Goal: Transaction & Acquisition: Purchase product/service

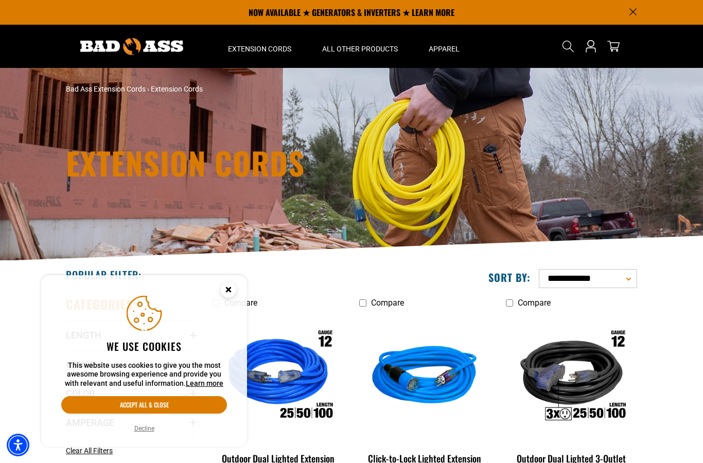
click at [102, 401] on button "Accept all & close" at bounding box center [144, 404] width 166 height 17
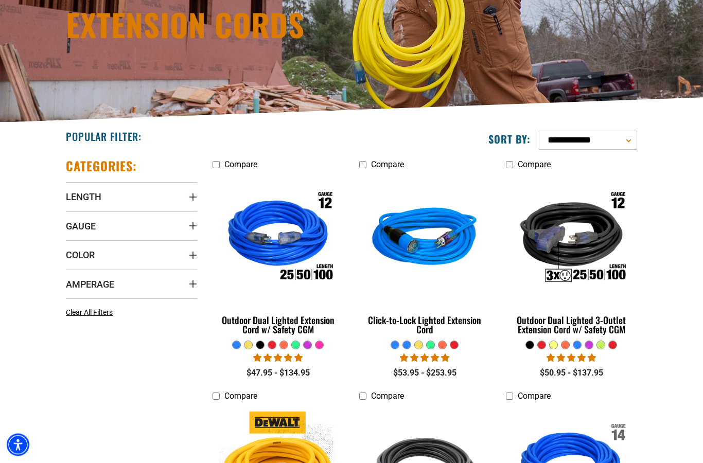
scroll to position [139, 0]
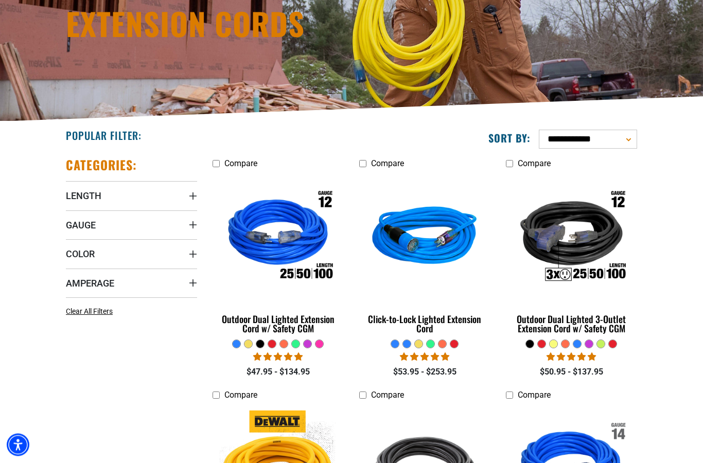
click at [81, 226] on span "Gauge" at bounding box center [81, 226] width 30 height 12
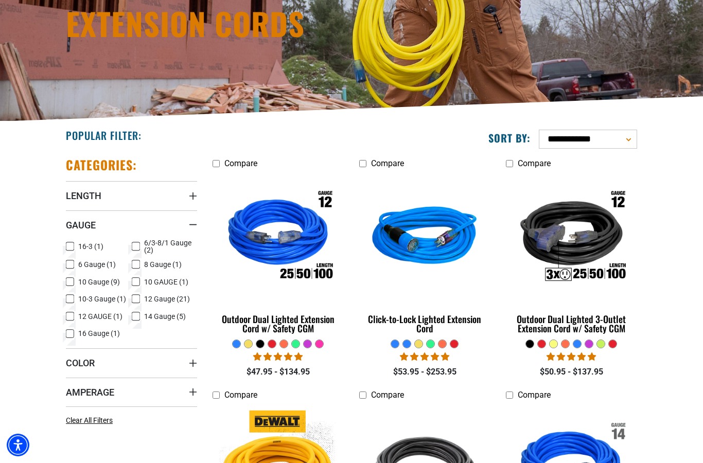
click at [135, 266] on icon at bounding box center [136, 264] width 8 height 13
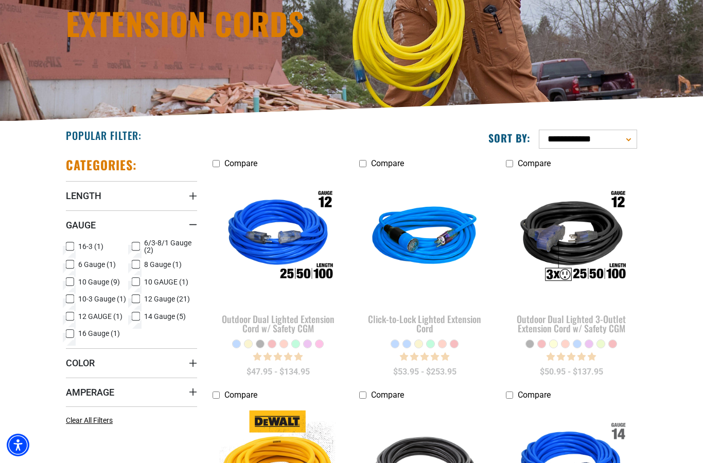
scroll to position [181, 0]
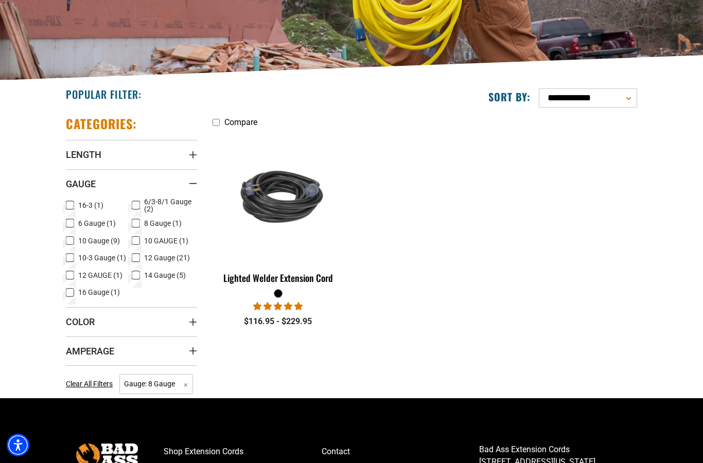
click at [68, 226] on icon at bounding box center [70, 223] width 8 height 13
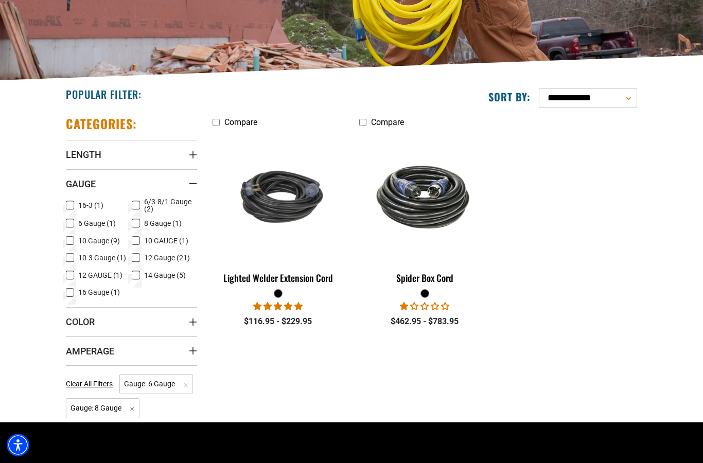
click at [71, 224] on icon at bounding box center [70, 224] width 6 height 6
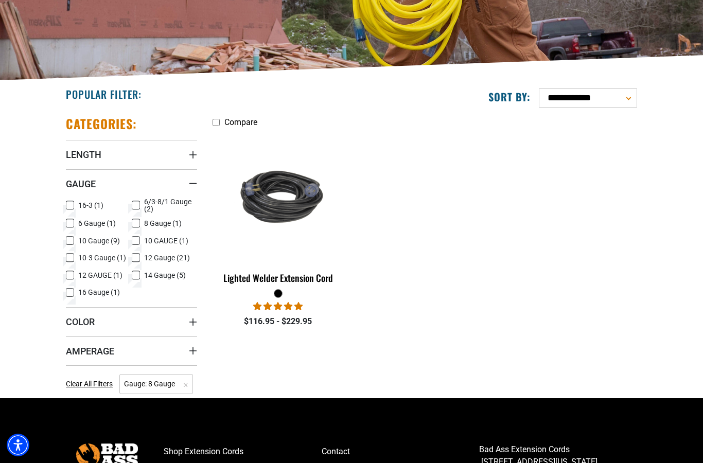
click at [133, 227] on icon at bounding box center [136, 223] width 8 height 13
click at [136, 246] on icon at bounding box center [136, 240] width 8 height 13
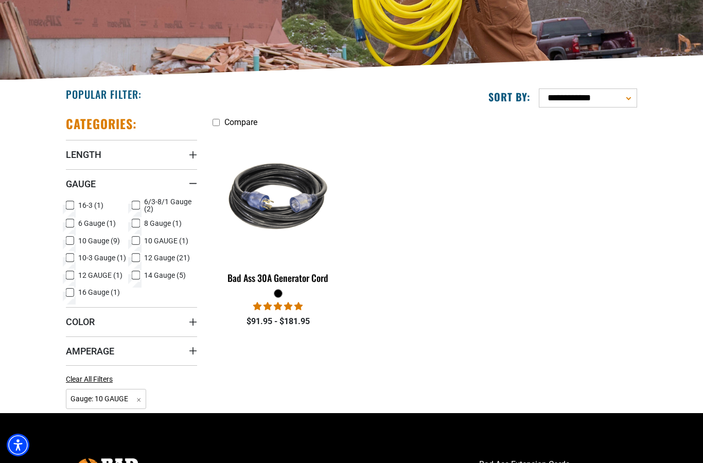
click at [133, 243] on icon at bounding box center [136, 241] width 6 height 6
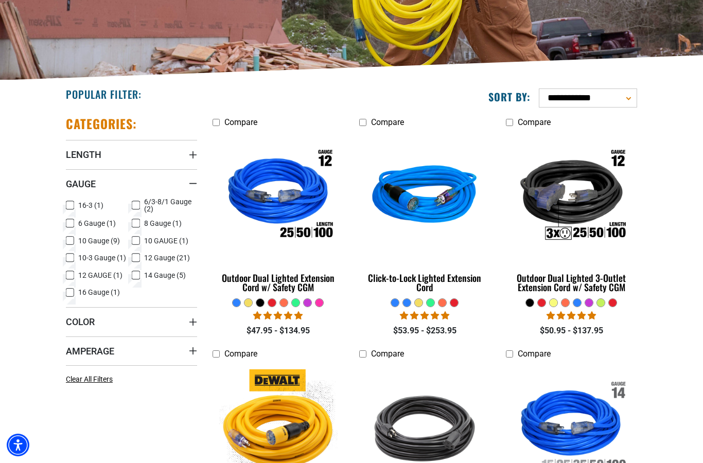
click at [135, 263] on icon at bounding box center [136, 257] width 8 height 13
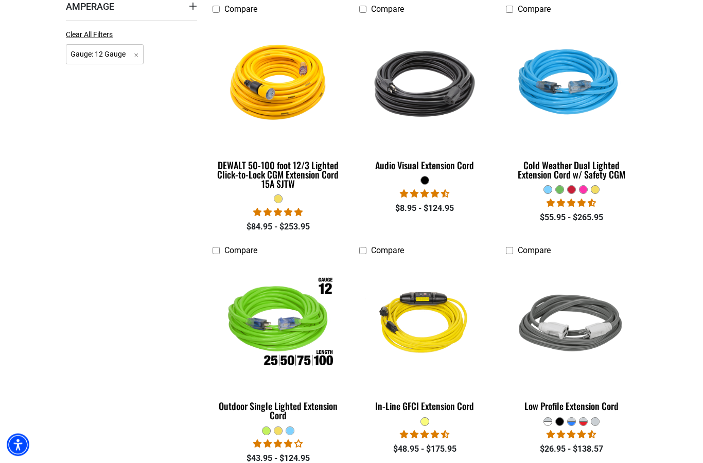
scroll to position [526, 0]
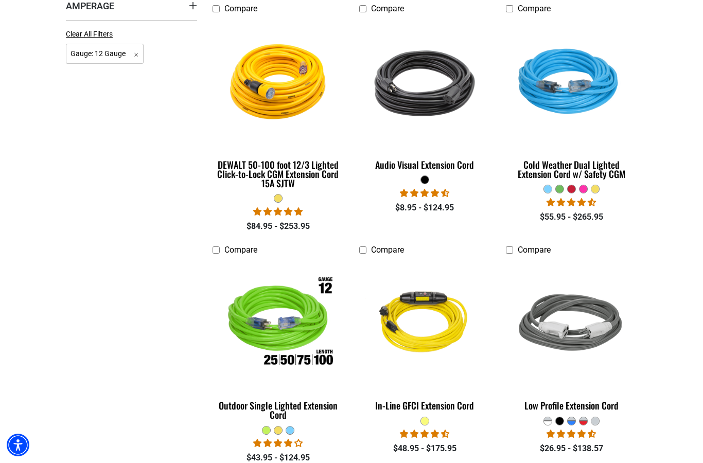
click at [581, 168] on div "Cold Weather Dual Lighted Extension Cord w/ Safety CGM" at bounding box center [571, 169] width 131 height 19
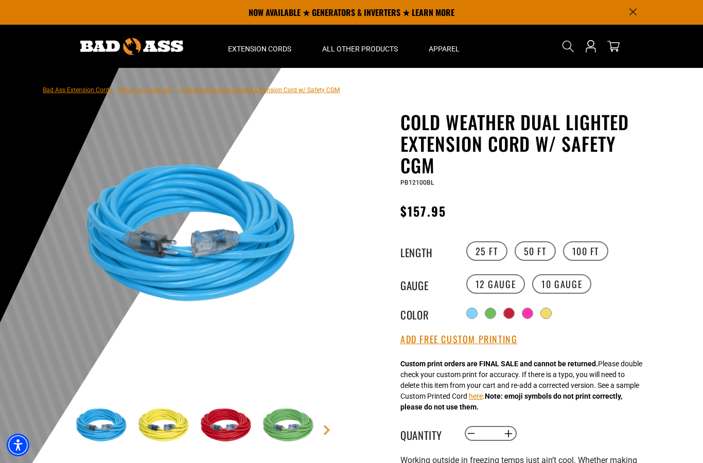
click at [487, 253] on label "25 FT" at bounding box center [486, 251] width 41 height 20
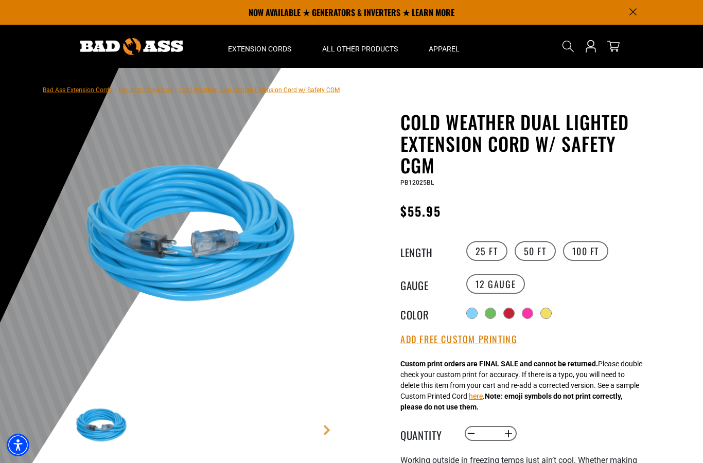
click at [536, 253] on label "50 FT" at bounding box center [534, 251] width 41 height 20
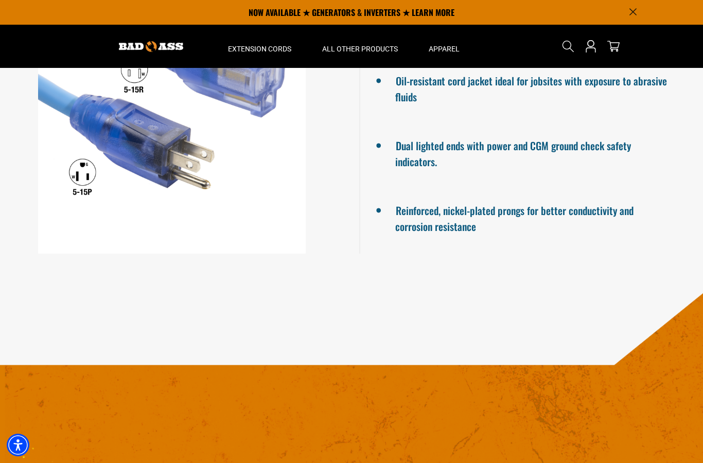
scroll to position [903, 0]
